Goal: Task Accomplishment & Management: Use online tool/utility

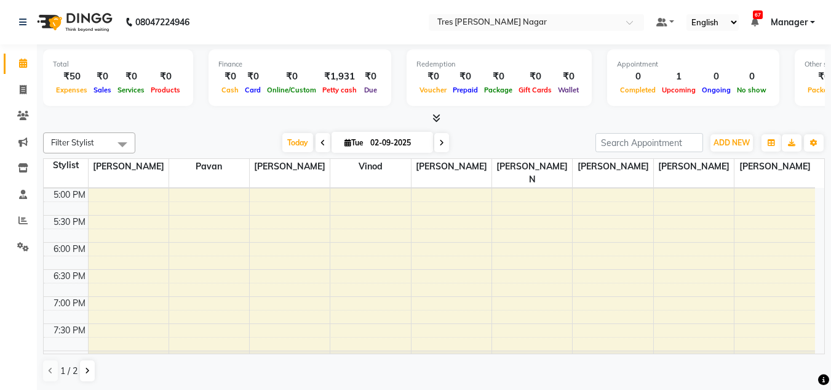
scroll to position [340, 0]
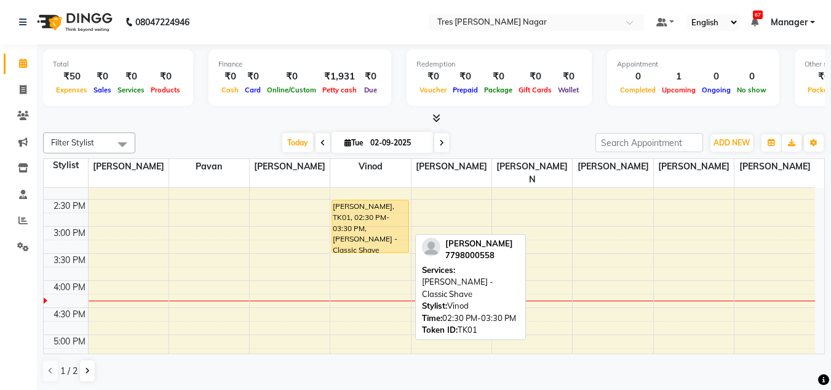
click at [376, 206] on div "[PERSON_NAME], TK01, 02:30 PM-03:30 PM, [PERSON_NAME] - Classic Shave" at bounding box center [370, 226] width 76 height 52
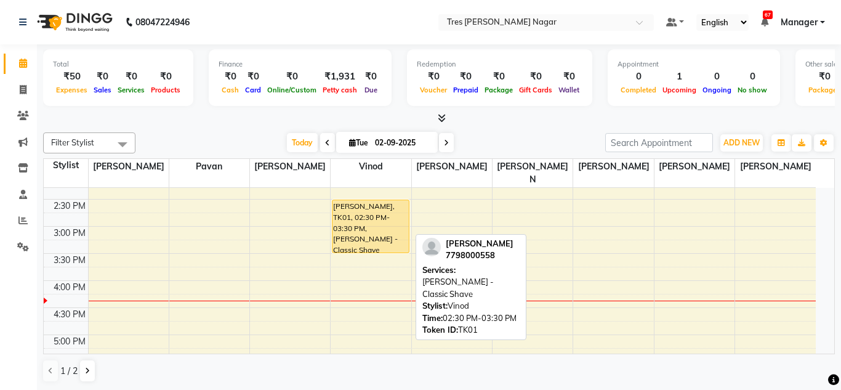
select select "1"
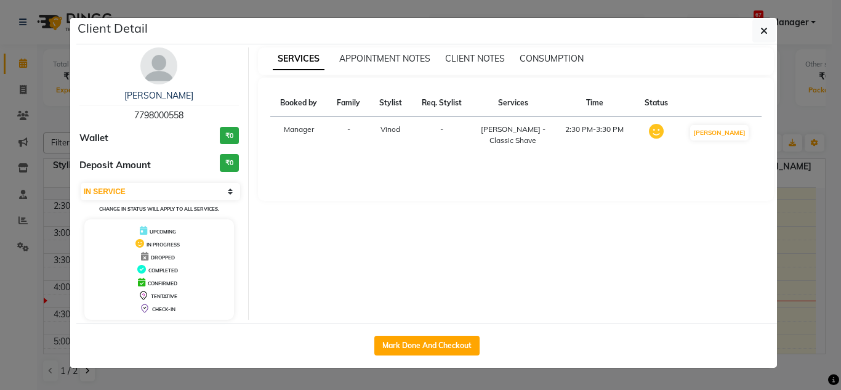
click at [154, 69] on img at bounding box center [158, 65] width 37 height 37
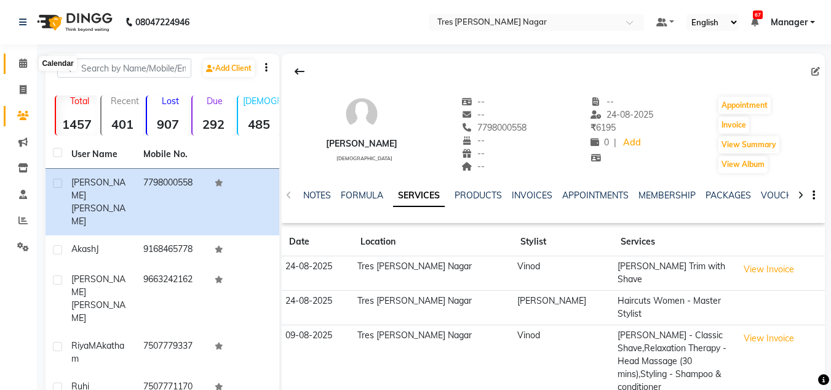
click at [24, 63] on icon at bounding box center [23, 62] width 8 height 9
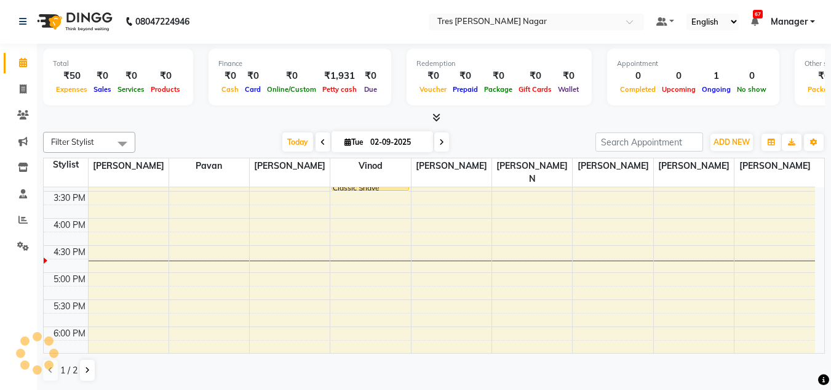
scroll to position [340, 0]
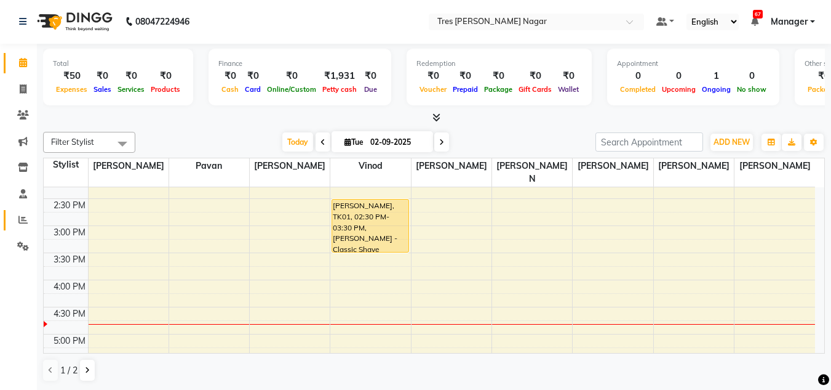
click at [17, 223] on span at bounding box center [23, 220] width 22 height 14
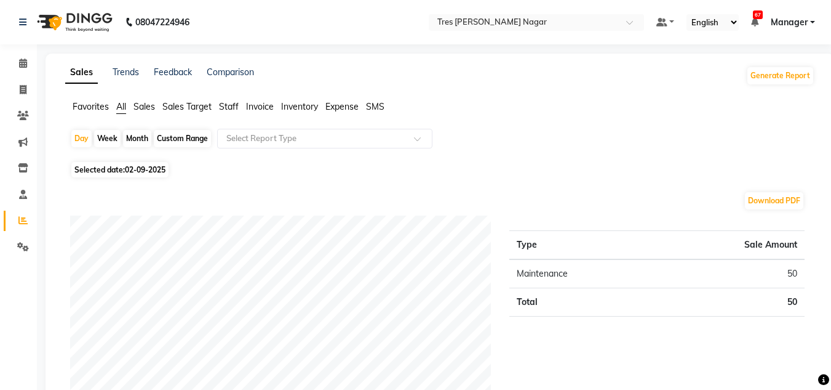
click at [137, 141] on div "Month" at bounding box center [137, 138] width 28 height 17
select select "9"
select select "2025"
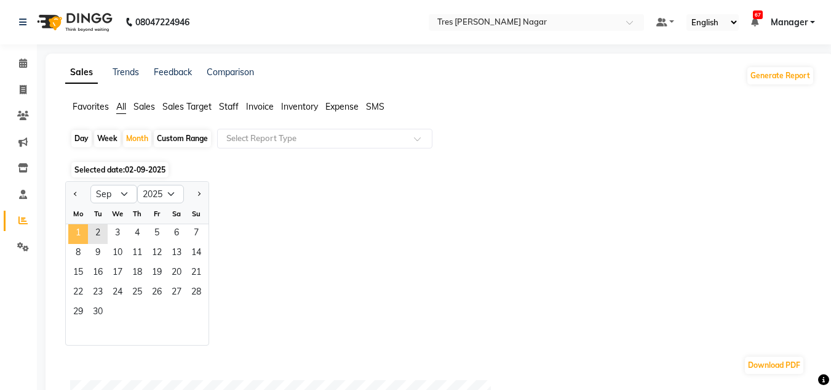
click at [81, 230] on span "1" at bounding box center [78, 234] width 20 height 20
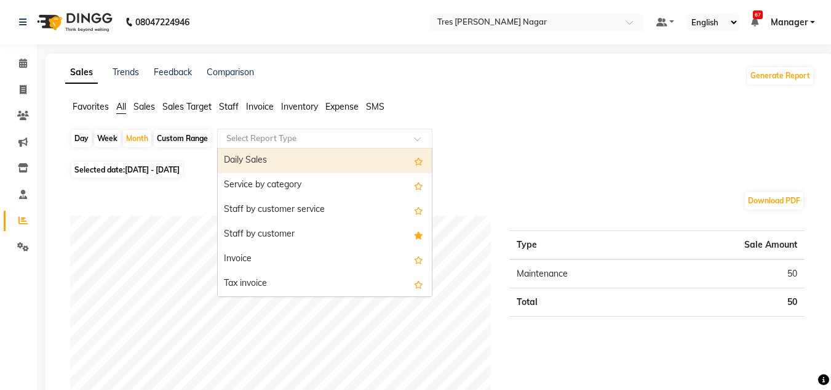
click at [278, 143] on input "text" at bounding box center [312, 138] width 177 height 12
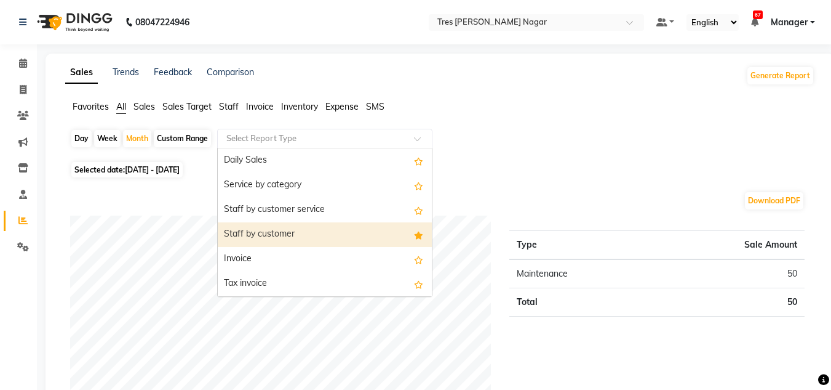
click at [316, 220] on div "Staff by customer service" at bounding box center [325, 210] width 214 height 25
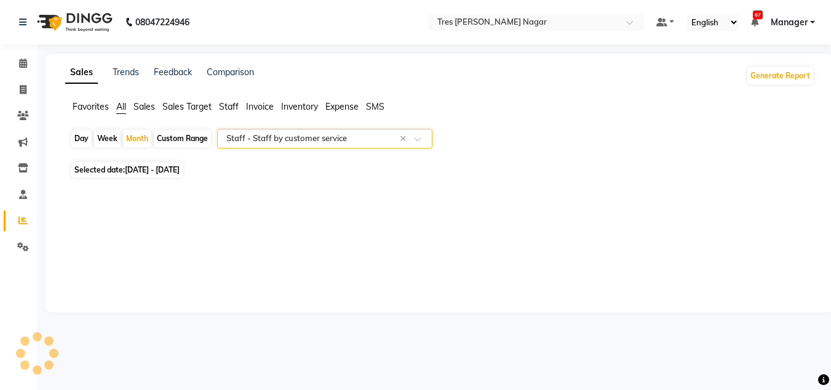
select select "filtered_report"
select select "csv"
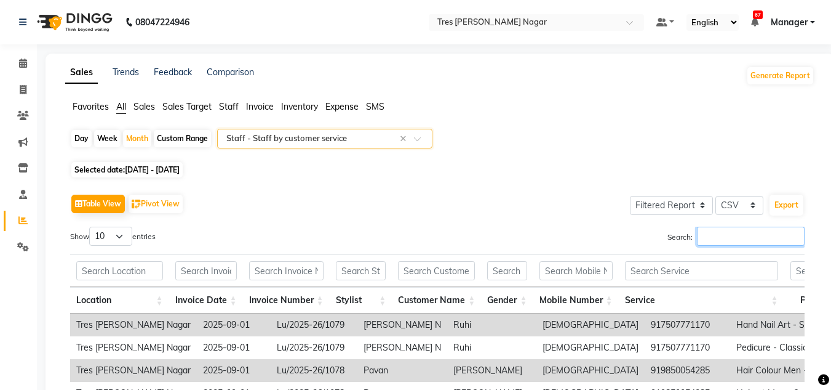
click at [737, 246] on div "Search:" at bounding box center [626, 238] width 358 height 24
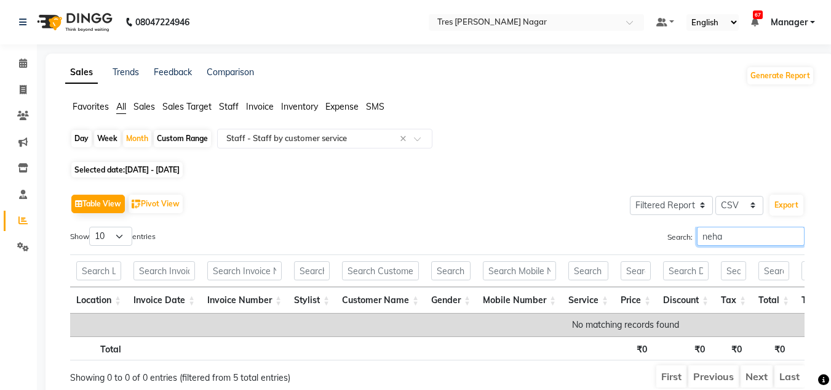
scroll to position [58, 0]
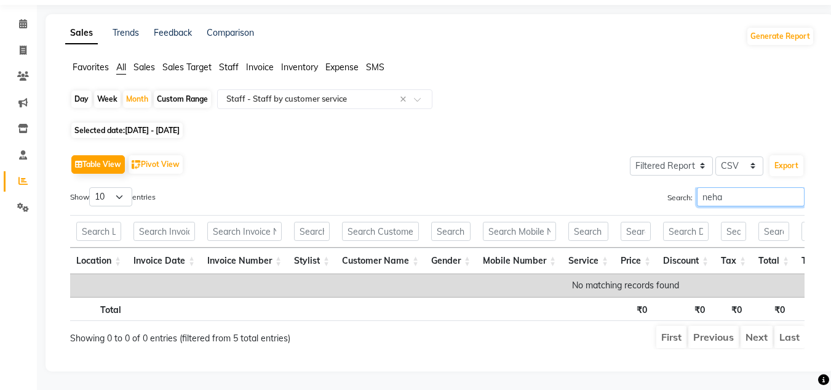
type input "neha"
click at [153, 126] on span "[DATE] - [DATE]" at bounding box center [152, 130] width 55 height 9
select select "9"
select select "2025"
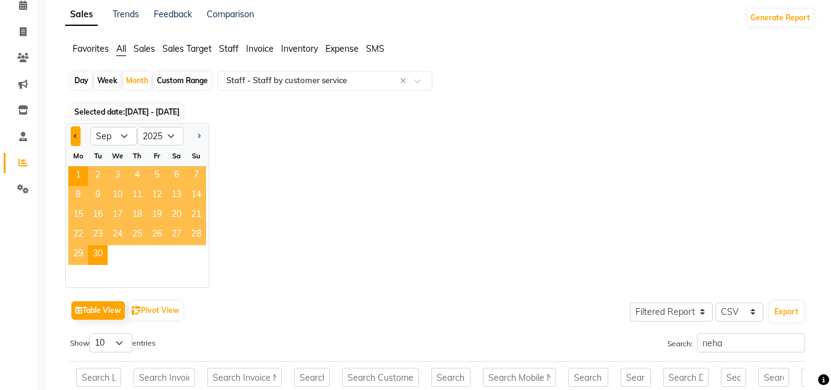
click at [81, 137] on button "Previous month" at bounding box center [76, 136] width 10 height 20
select select "8"
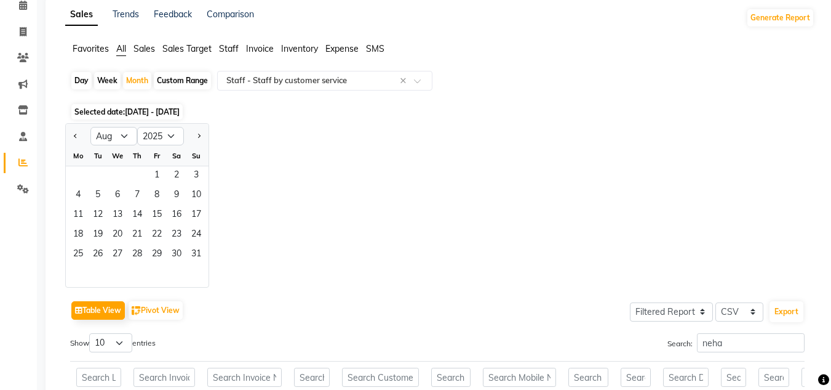
click at [223, 142] on div "Jan Feb Mar Apr May Jun [DATE] Aug Sep Oct Nov [DATE] 2016 2017 2018 2019 2020 …" at bounding box center [440, 205] width 750 height 164
click at [340, 140] on div "Jan Feb Mar Apr May Jun [DATE] Aug Sep Oct Nov [DATE] 2016 2017 2018 2019 2020 …" at bounding box center [440, 205] width 750 height 164
click at [338, 139] on div "Jan Feb Mar Apr May Jun [DATE] Aug Sep Oct Nov [DATE] 2016 2017 2018 2019 2020 …" at bounding box center [440, 205] width 750 height 164
click at [337, 139] on div "Jan Feb Mar Apr May Jun [DATE] Aug Sep Oct Nov [DATE] 2016 2017 2018 2019 2020 …" at bounding box center [440, 205] width 750 height 164
drag, startPoint x: 337, startPoint y: 139, endPoint x: 343, endPoint y: 137, distance: 6.6
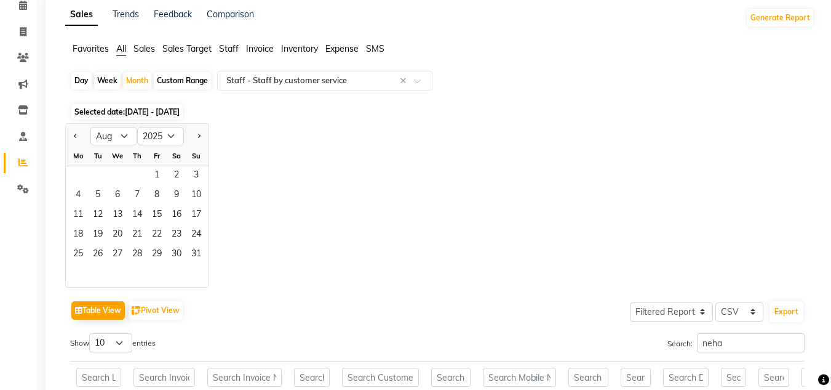
click at [337, 139] on div "Jan Feb Mar Apr May Jun [DATE] Aug Sep Oct Nov [DATE] 2016 2017 2018 2019 2020 …" at bounding box center [440, 205] width 750 height 164
click at [150, 176] on span "1" at bounding box center [157, 176] width 20 height 20
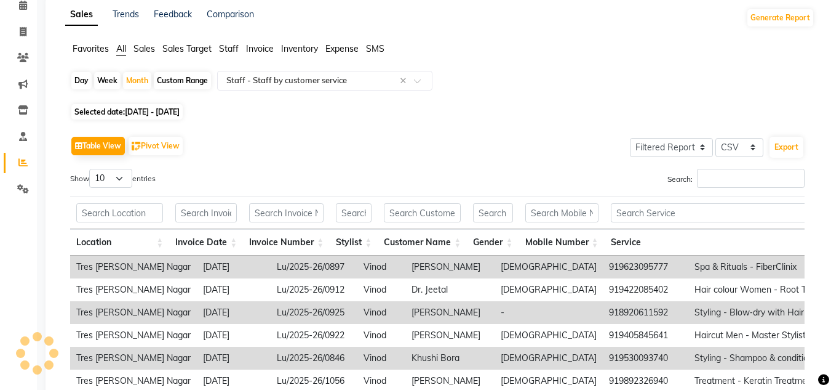
scroll to position [0, 0]
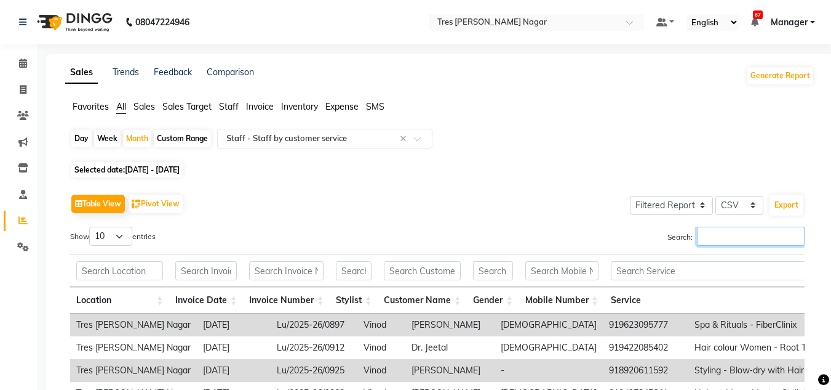
click at [729, 234] on input "Search:" at bounding box center [751, 235] width 108 height 19
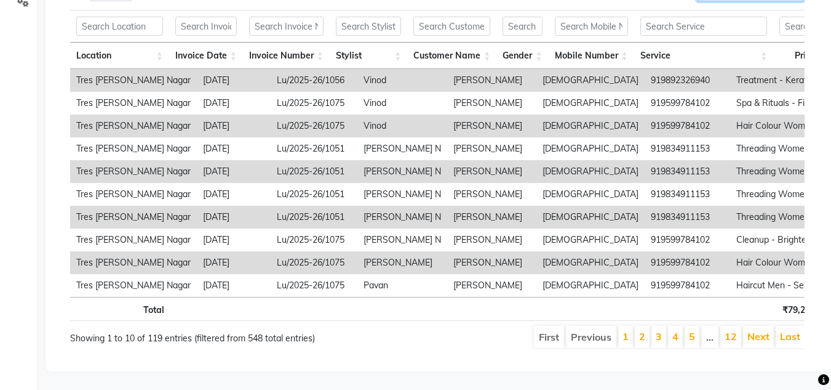
scroll to position [263, 0]
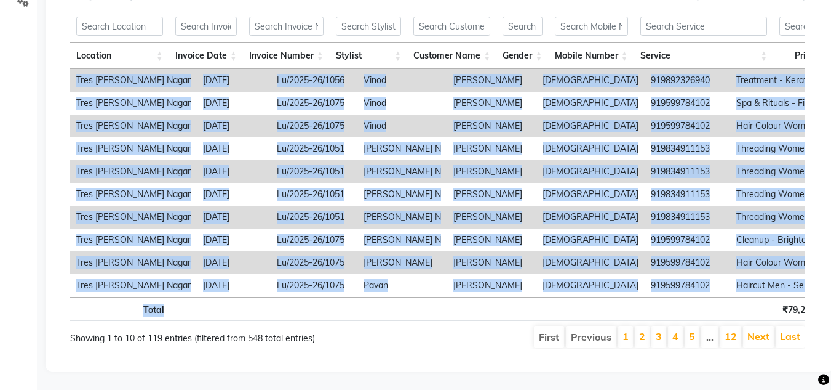
drag, startPoint x: 397, startPoint y: 287, endPoint x: 447, endPoint y: 287, distance: 49.9
click at [446, 297] on tr "Total ₹79,270.00 ₹3,828.00 ₹12,926.16 ₹88,368.16 ₹75,442.00 ₹6,14,940.32 ₹84,73…" at bounding box center [730, 309] width 1320 height 24
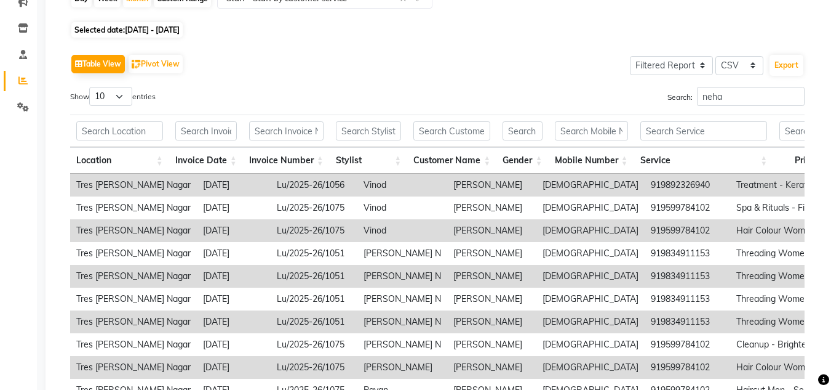
scroll to position [0, 0]
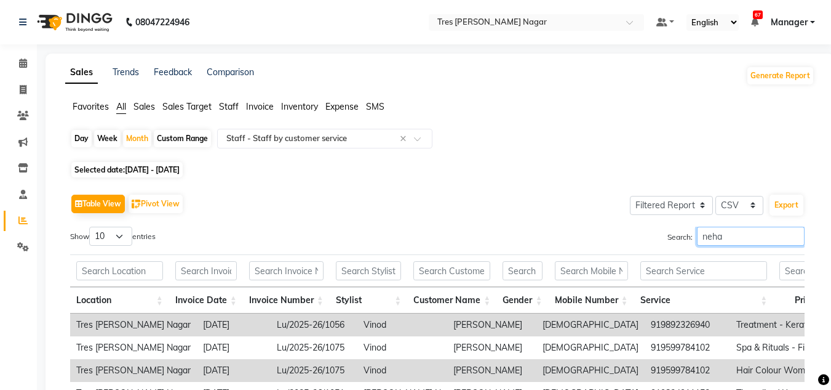
click at [751, 239] on input "neha" at bounding box center [751, 235] width 108 height 19
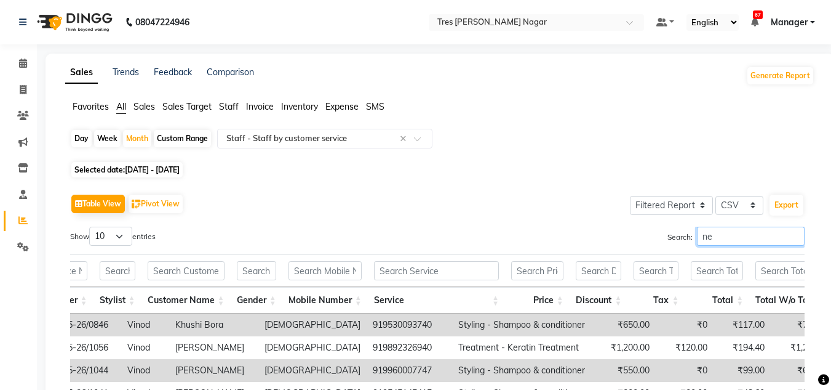
type input "n"
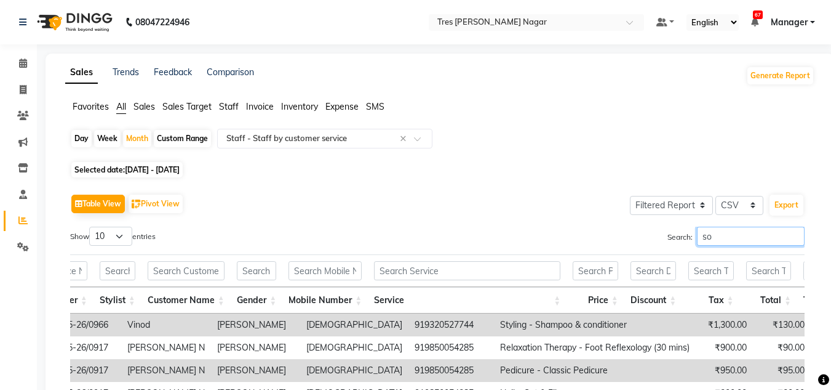
type input "s"
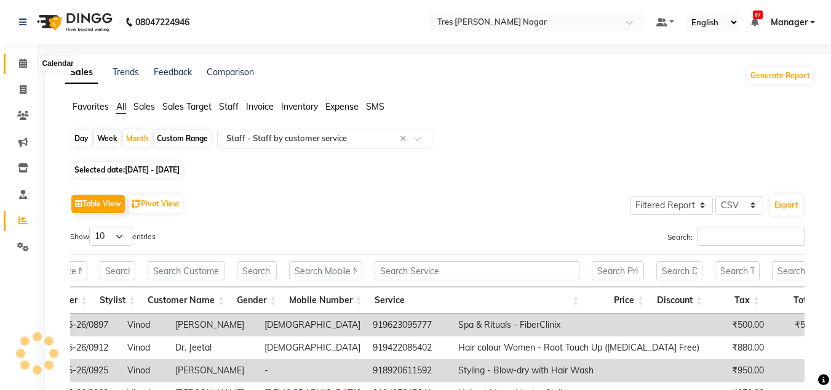
click at [22, 66] on icon at bounding box center [23, 62] width 8 height 9
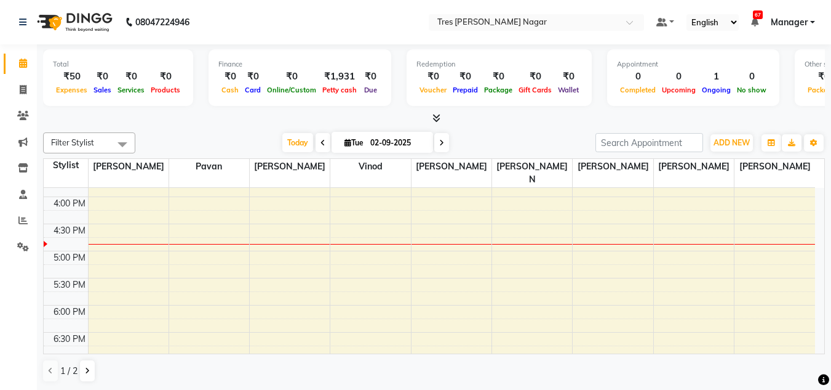
scroll to position [402, 0]
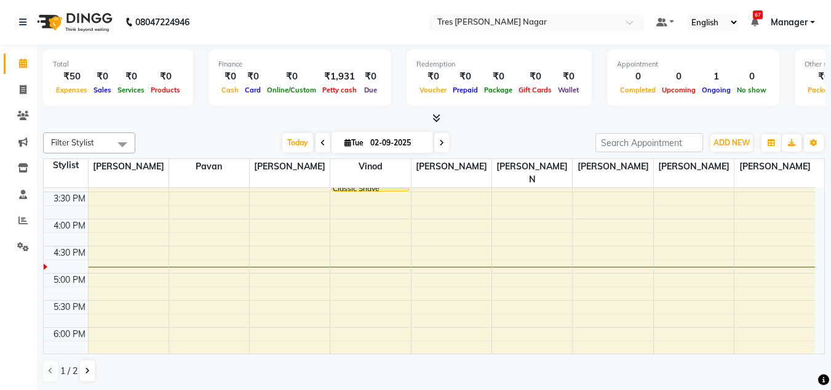
click at [262, 114] on div at bounding box center [434, 118] width 782 height 13
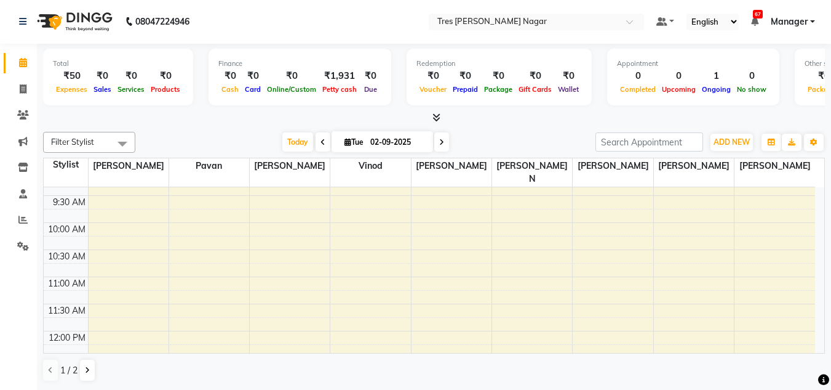
scroll to position [62, 0]
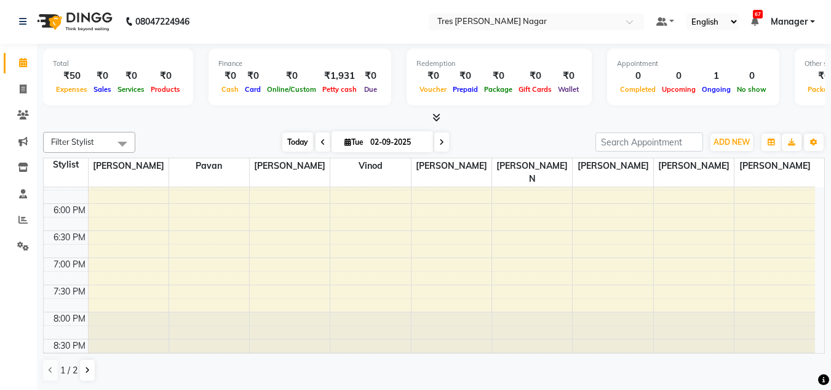
click at [284, 142] on span "Today" at bounding box center [297, 141] width 31 height 19
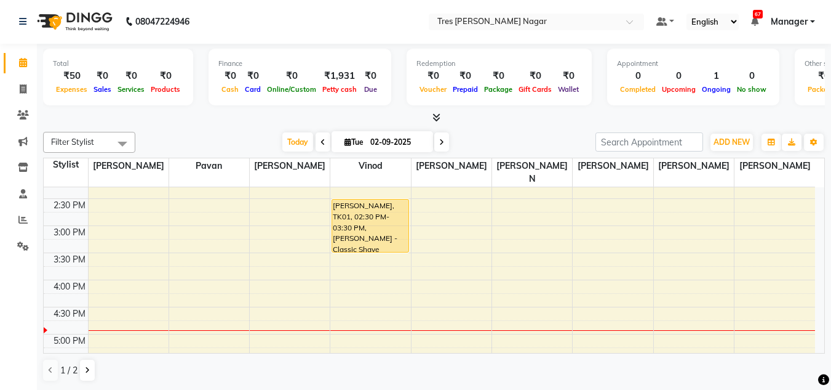
scroll to position [279, 0]
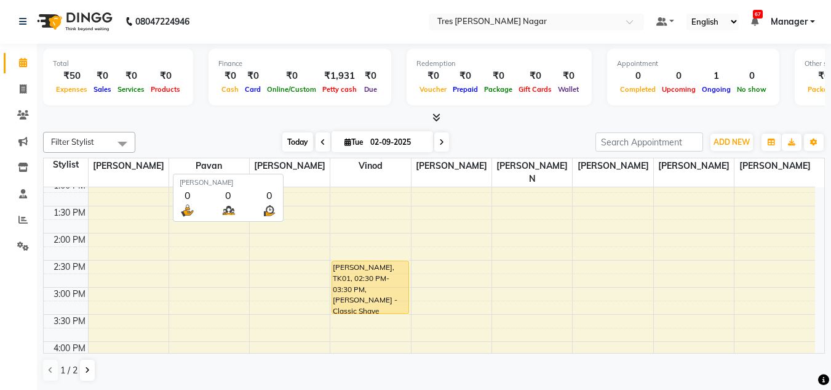
click at [292, 144] on span "Today" at bounding box center [297, 141] width 31 height 19
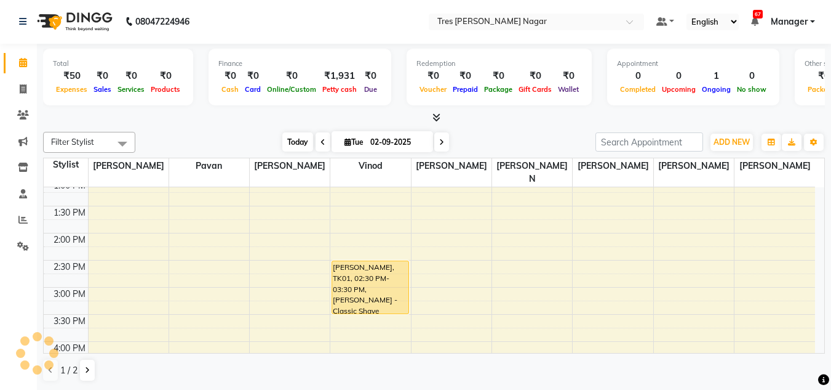
scroll to position [434, 0]
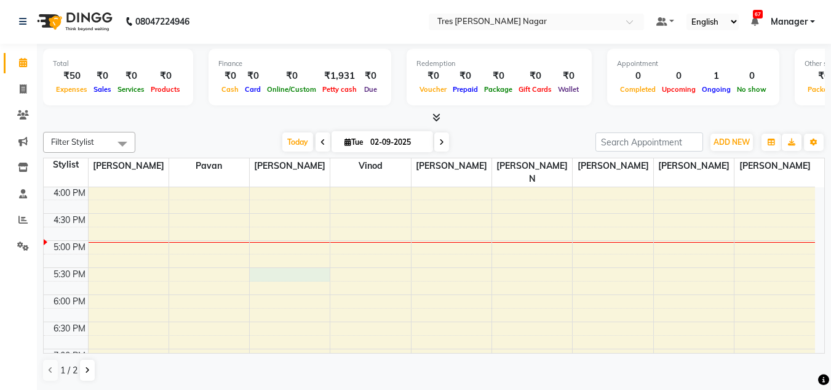
click at [276, 259] on div "8:00 AM 8:30 AM 9:00 AM 9:30 AM 10:00 AM 10:30 AM 11:00 AM 11:30 AM 12:00 PM 12…" at bounding box center [430, 104] width 772 height 703
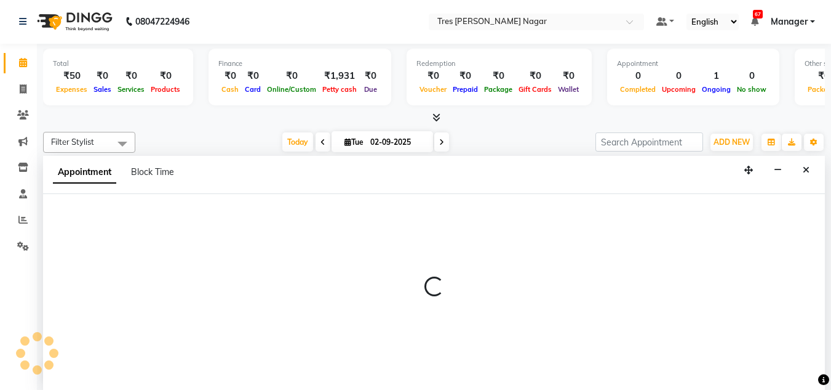
click at [276, 259] on div at bounding box center [434, 292] width 782 height 196
select select "47307"
select select "tentative"
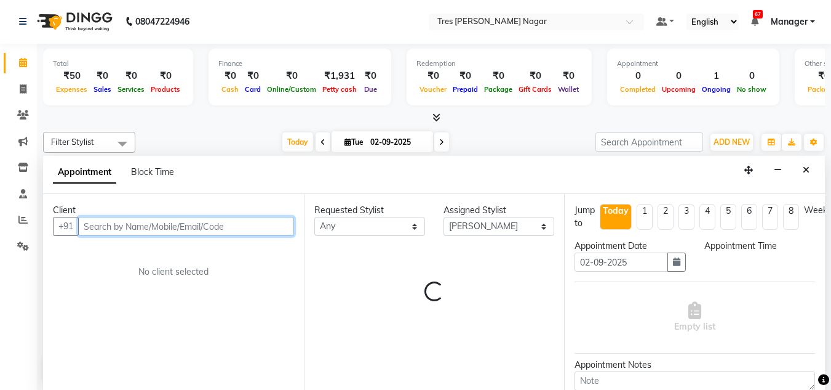
select select "1050"
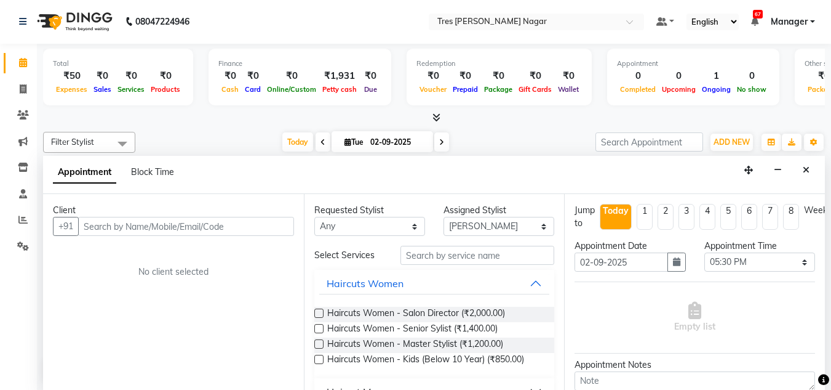
click at [276, 259] on div "Client +91 No client selected" at bounding box center [173, 292] width 261 height 196
click at [806, 172] on icon "Close" at bounding box center [806, 170] width 7 height 9
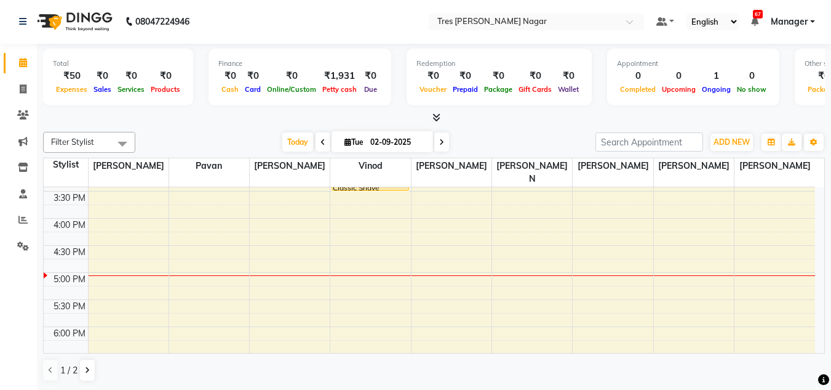
click at [239, 145] on div "[DATE] [DATE]" at bounding box center [366, 142] width 448 height 18
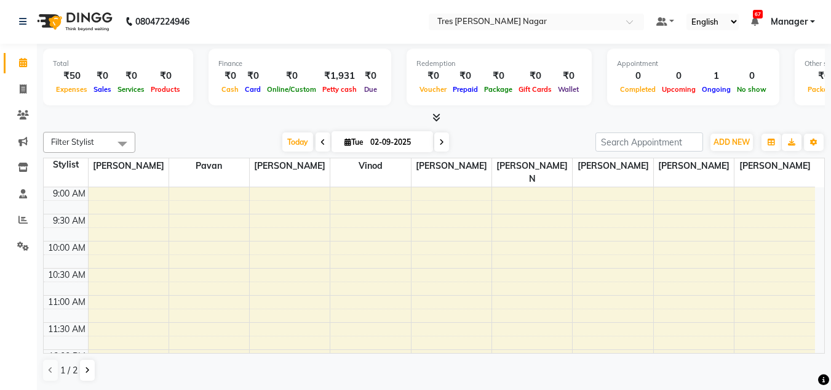
scroll to position [33, 0]
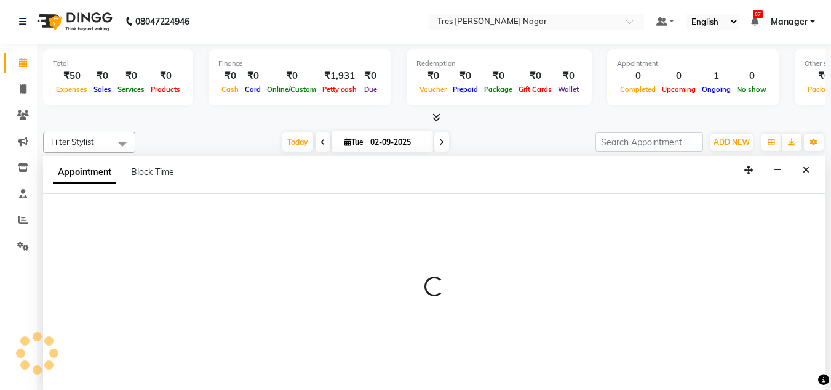
select select "84330"
select select "630"
select select "tentative"
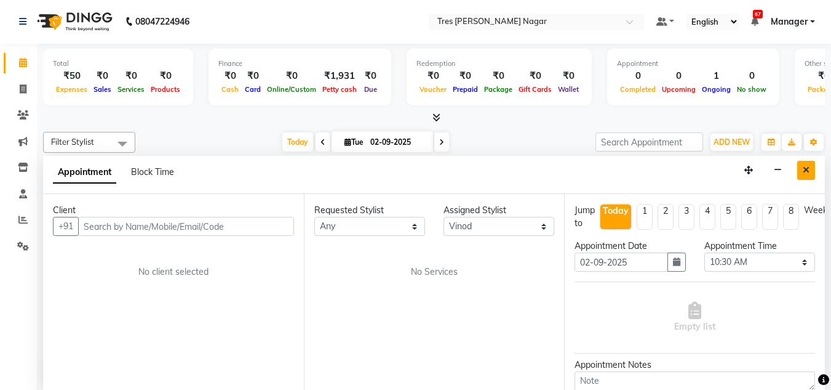
click at [811, 174] on button "Close" at bounding box center [807, 170] width 18 height 19
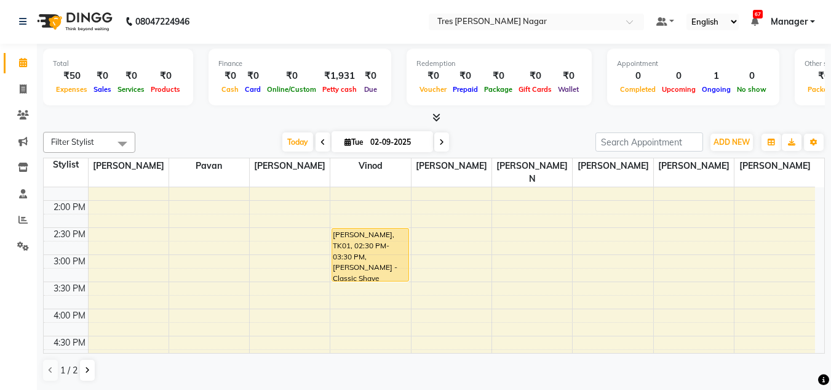
scroll to position [340, 0]
